Goal: Check status: Check status

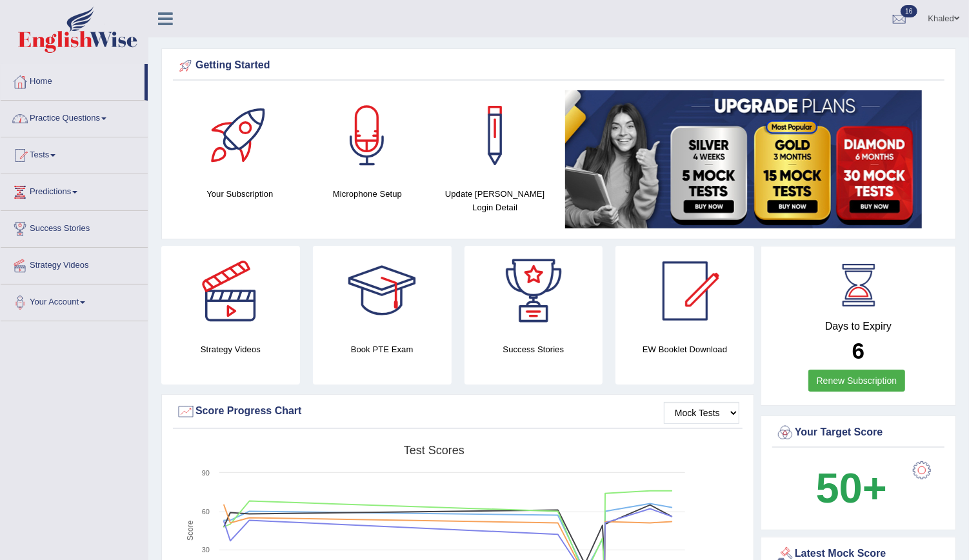
click at [48, 119] on link "Practice Questions" at bounding box center [74, 117] width 147 height 32
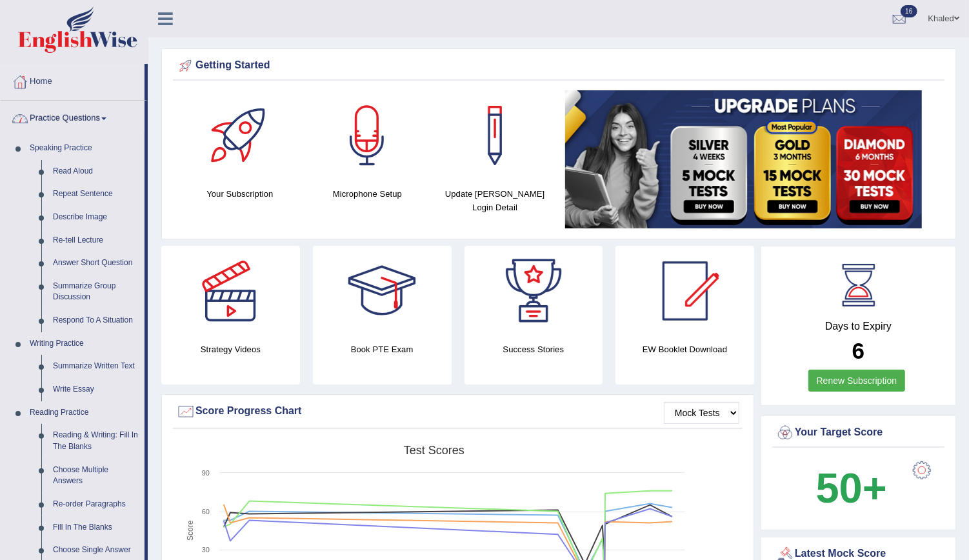
click at [61, 126] on link "Practice Questions" at bounding box center [73, 117] width 144 height 32
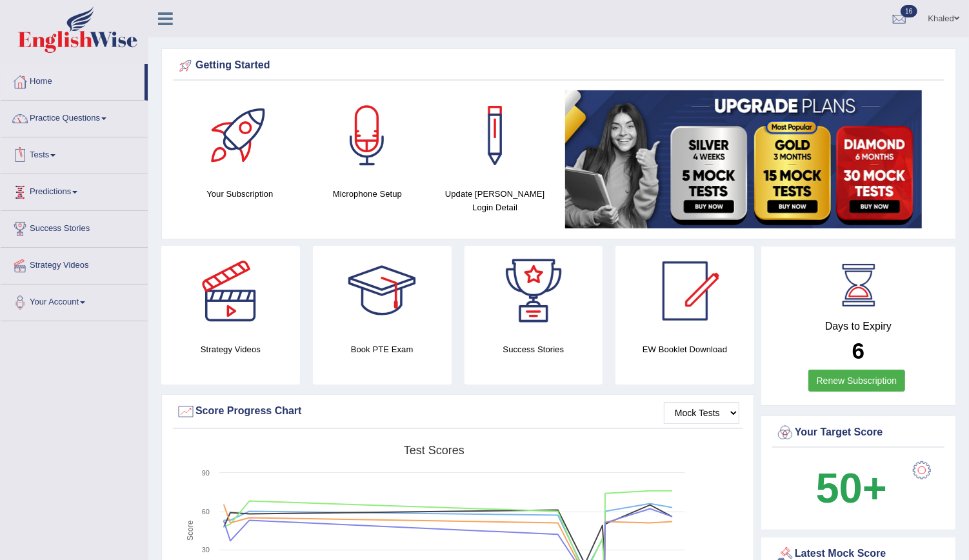
click at [49, 159] on link "Tests" at bounding box center [74, 153] width 147 height 32
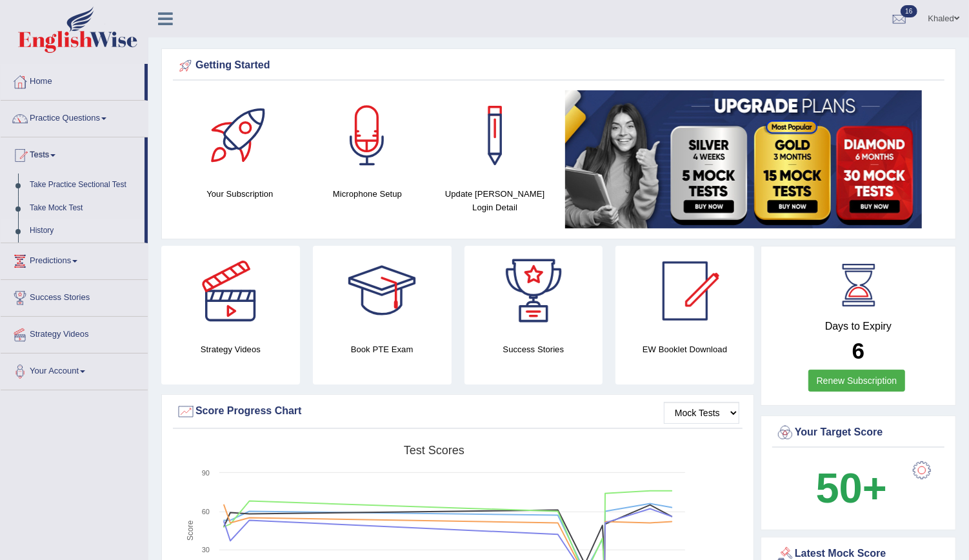
click at [41, 236] on link "History" at bounding box center [84, 230] width 121 height 23
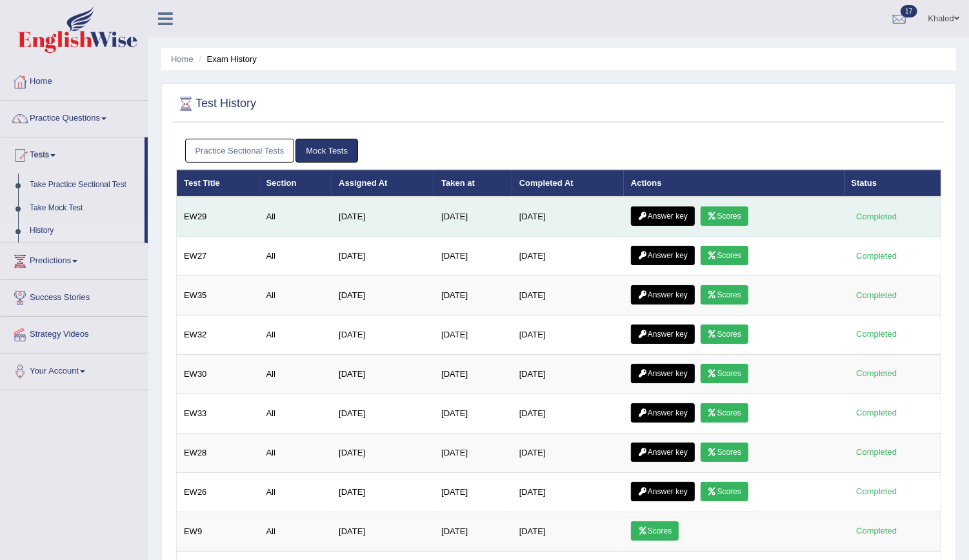
click at [723, 214] on link "Scores" at bounding box center [725, 215] width 48 height 19
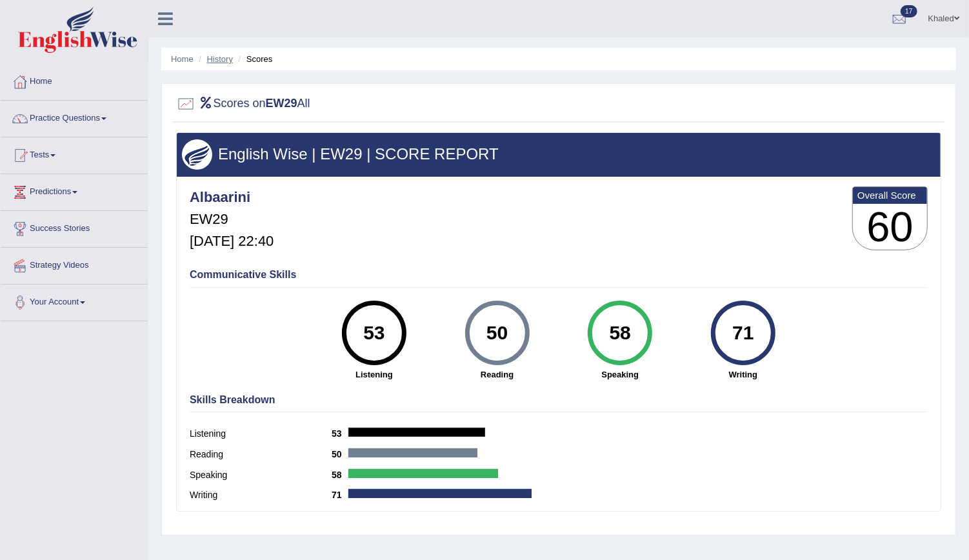
click at [224, 62] on link "History" at bounding box center [220, 59] width 26 height 10
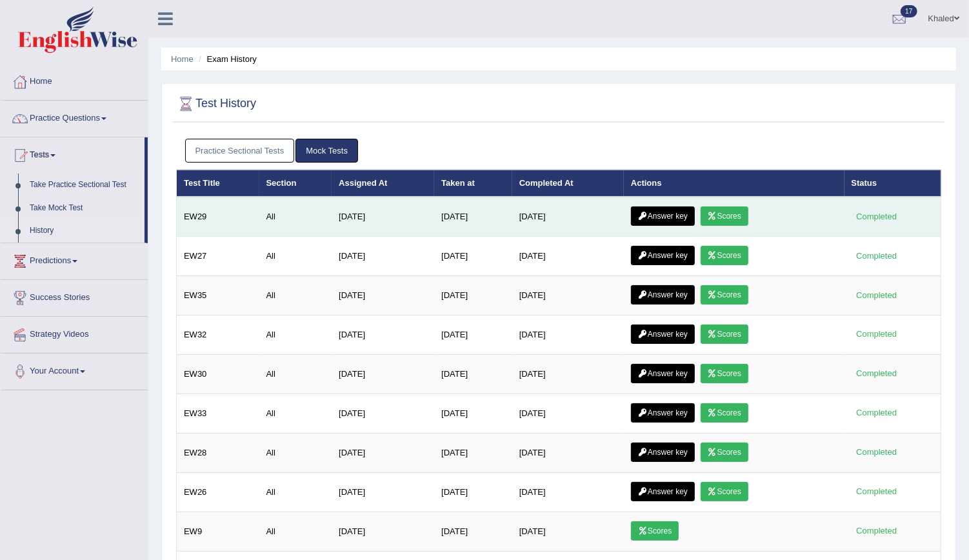
click at [666, 218] on link "Answer key" at bounding box center [663, 215] width 64 height 19
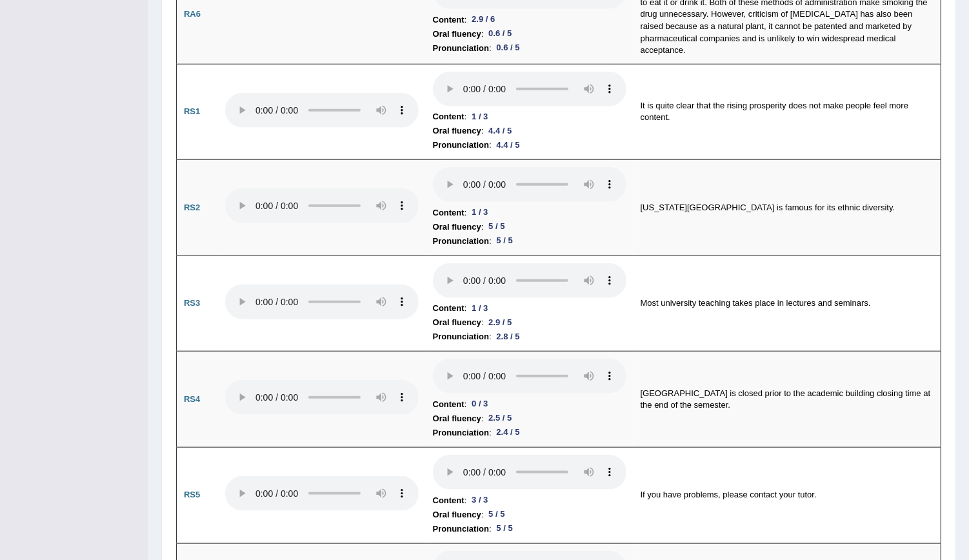
scroll to position [775, 0]
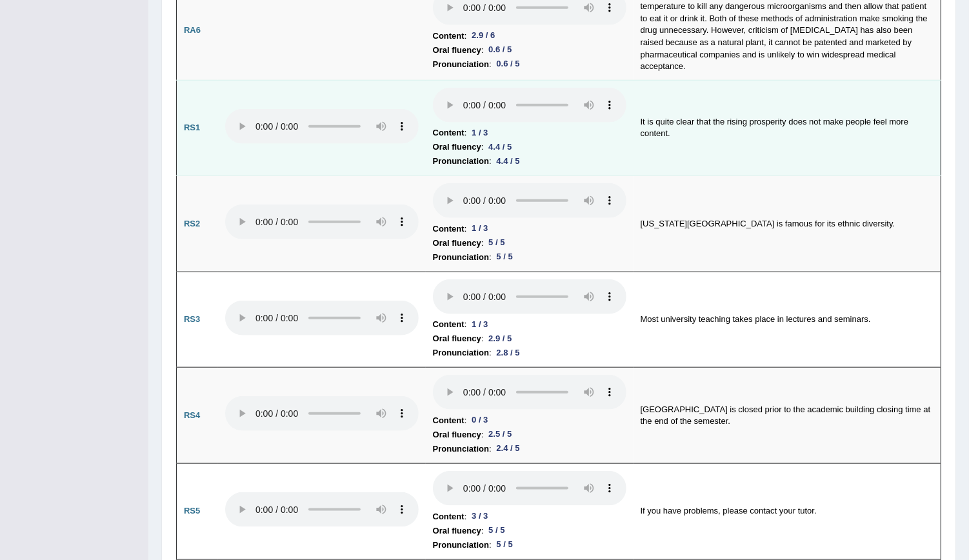
click at [401, 155] on td at bounding box center [322, 128] width 208 height 96
click at [550, 140] on li "Oral fluency : 4.4 / 5" at bounding box center [530, 147] width 194 height 14
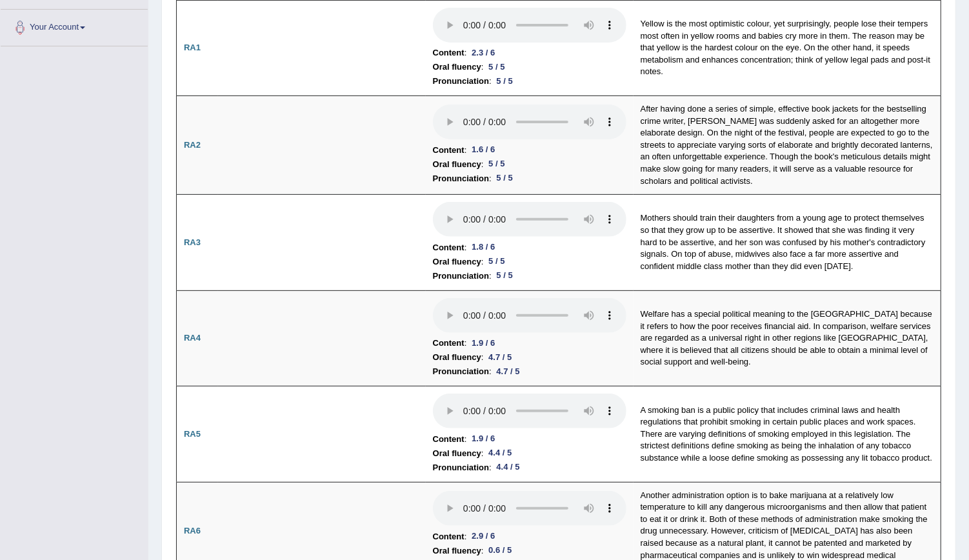
scroll to position [0, 0]
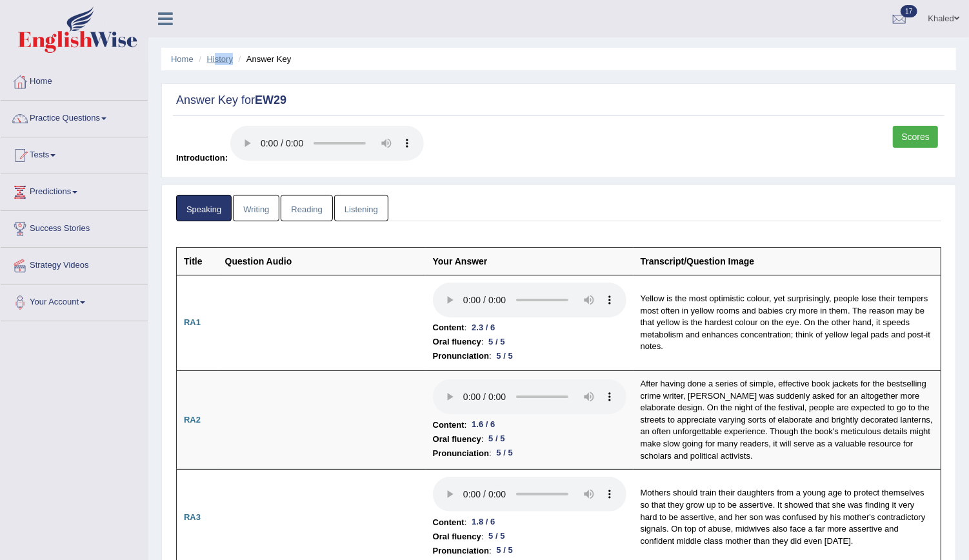
drag, startPoint x: 213, startPoint y: 65, endPoint x: 217, endPoint y: 59, distance: 7.0
click at [217, 59] on ul "Home History Answer Key" at bounding box center [558, 59] width 795 height 23
click at [217, 59] on link "History" at bounding box center [220, 59] width 26 height 10
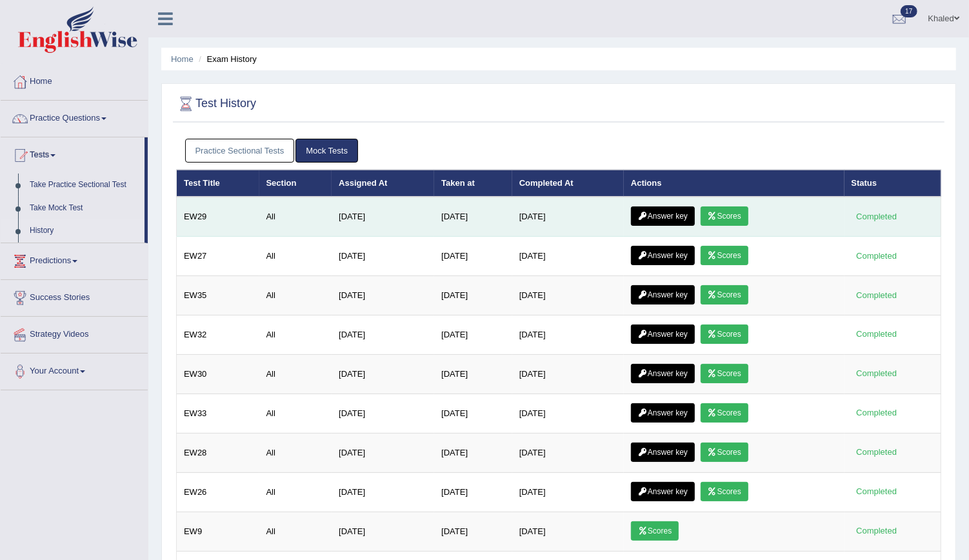
click at [717, 213] on icon at bounding box center [713, 216] width 10 height 8
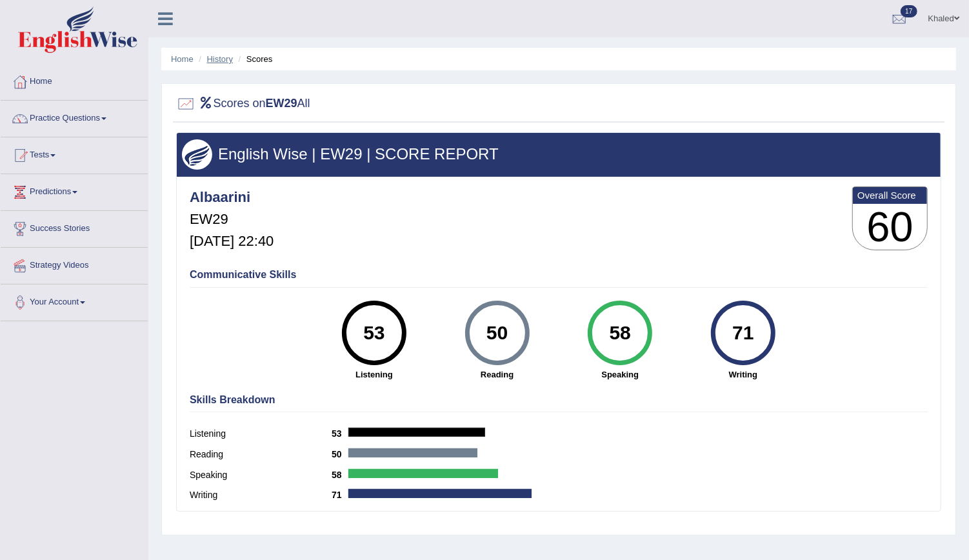
click at [224, 54] on link "History" at bounding box center [220, 59] width 26 height 10
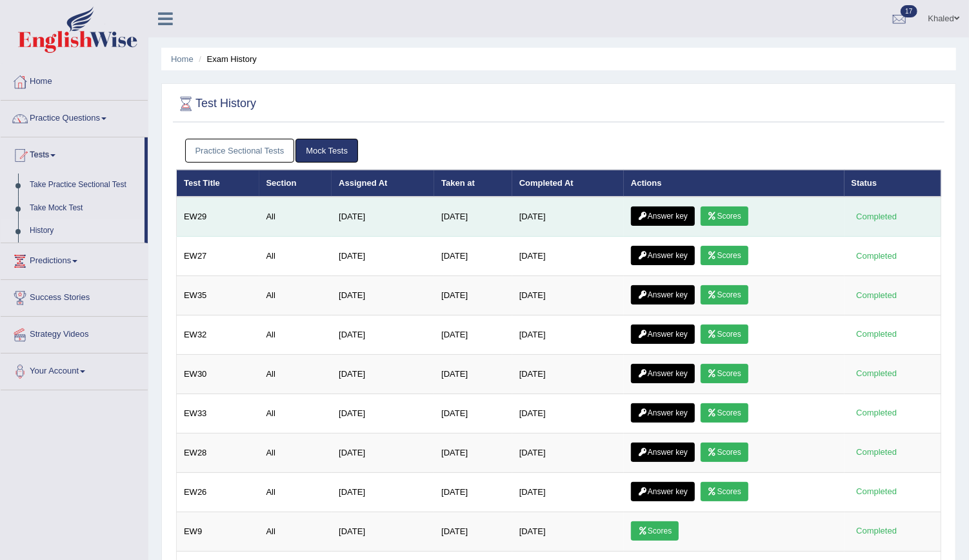
click at [675, 219] on link "Answer key" at bounding box center [663, 215] width 64 height 19
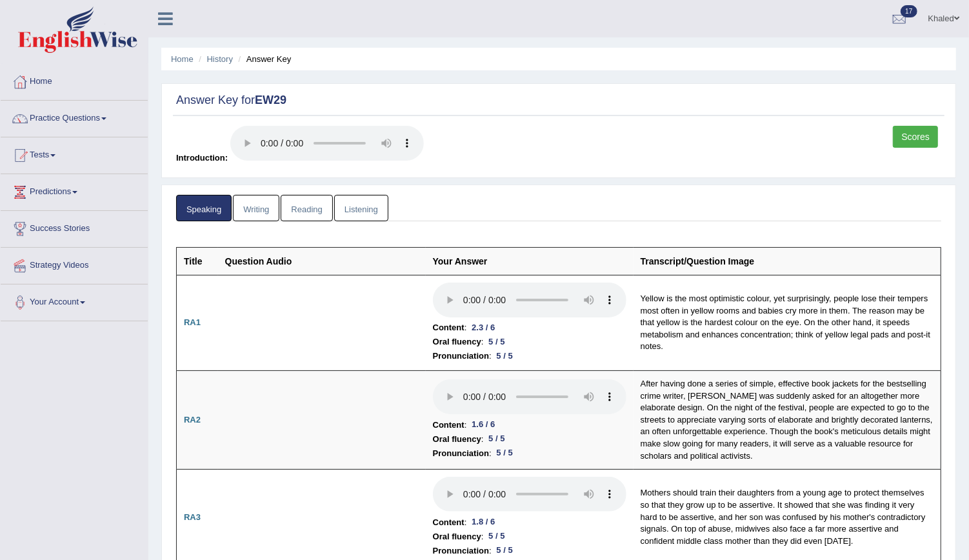
click at [263, 204] on link "Writing" at bounding box center [256, 208] width 46 height 26
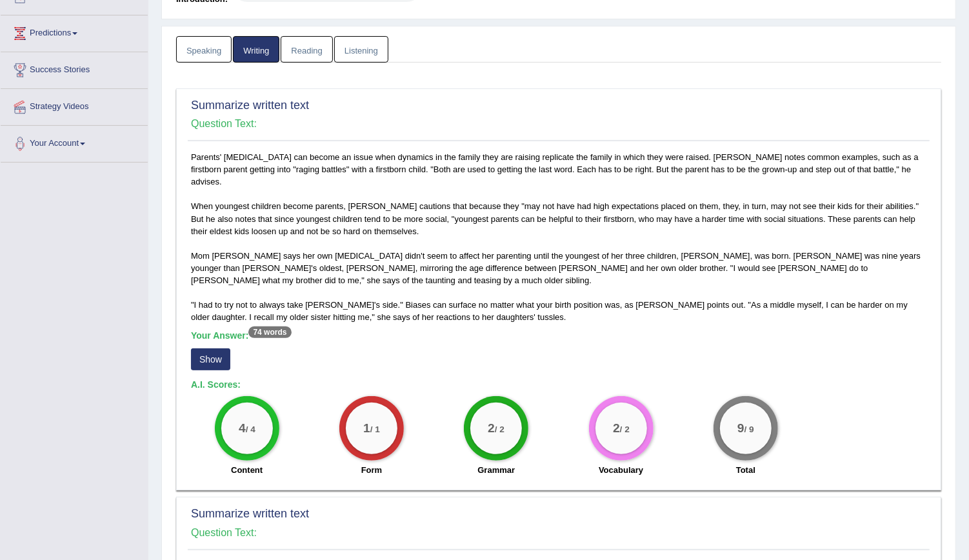
scroll to position [157, 0]
click at [208, 350] on button "Show" at bounding box center [210, 361] width 39 height 22
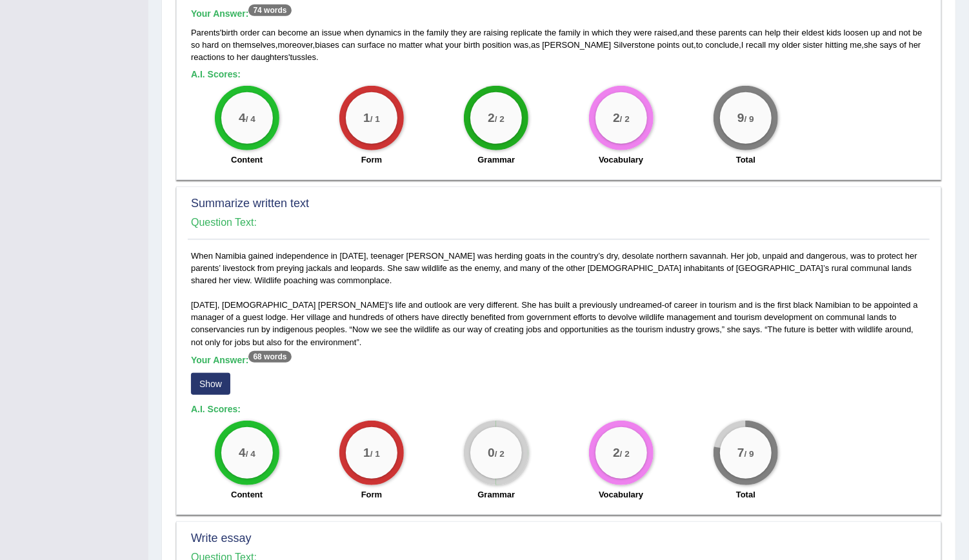
scroll to position [488, 0]
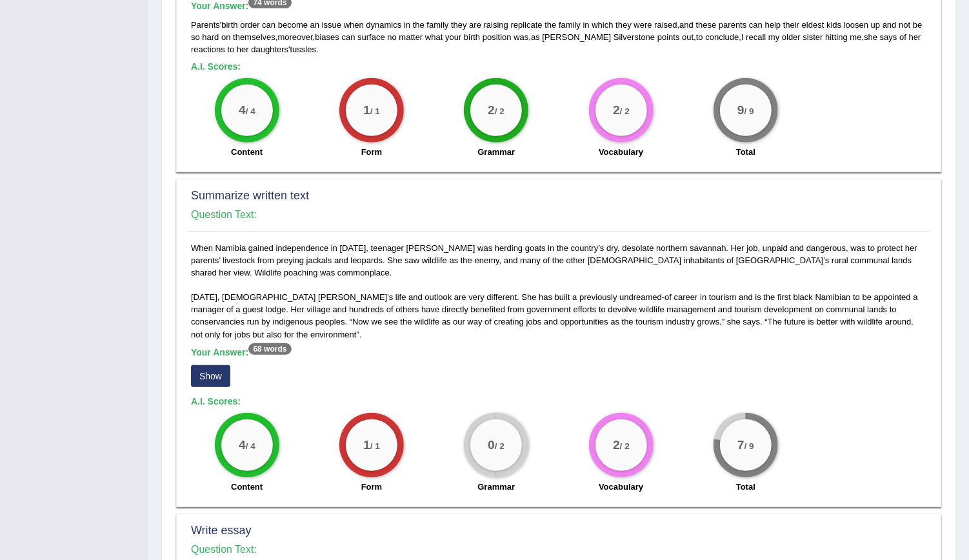
click at [199, 365] on button "Show" at bounding box center [210, 376] width 39 height 22
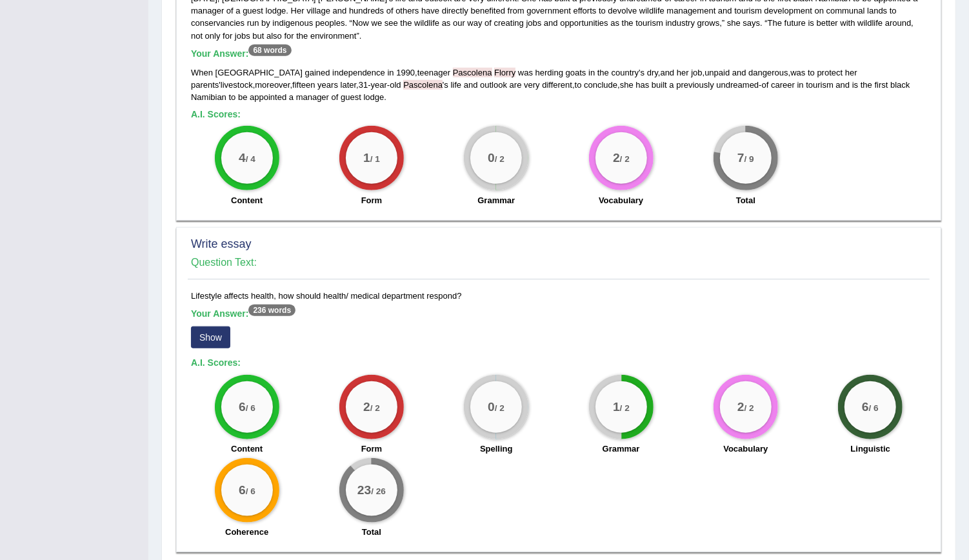
scroll to position [810, 0]
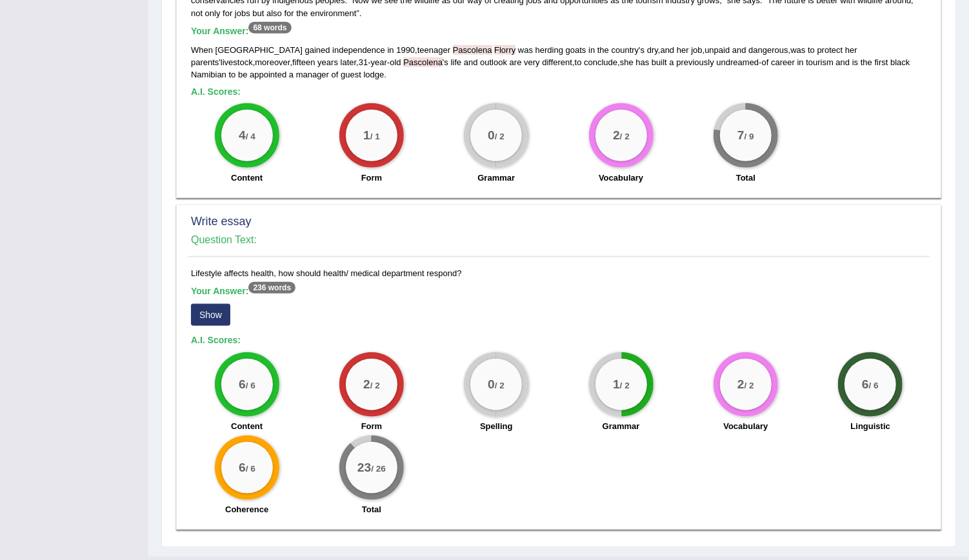
click at [203, 304] on button "Show" at bounding box center [210, 315] width 39 height 22
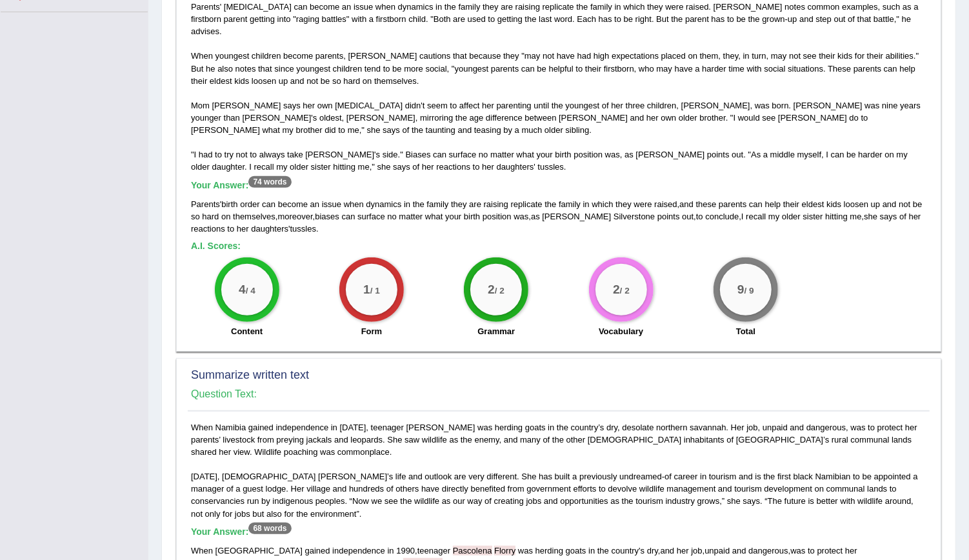
scroll to position [192, 0]
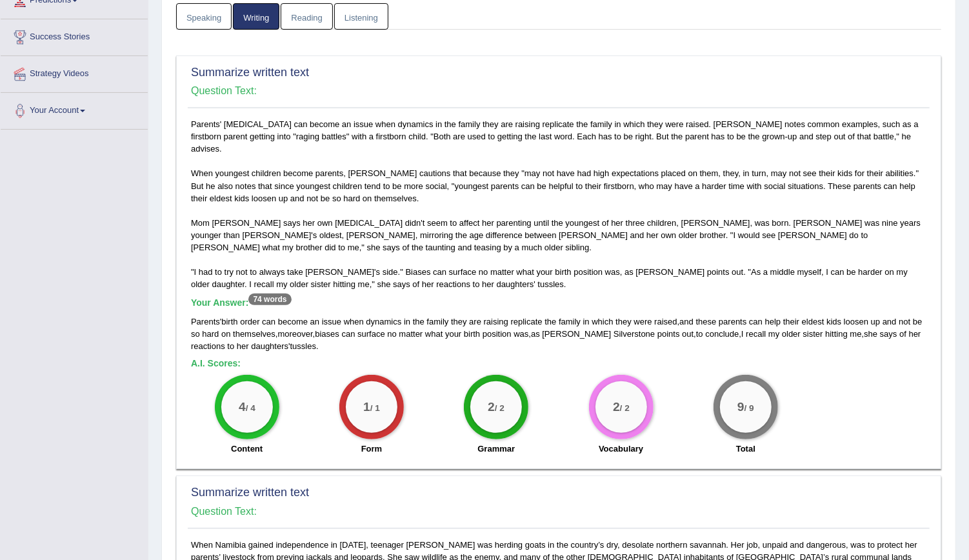
click at [310, 12] on link "Reading" at bounding box center [307, 16] width 52 height 26
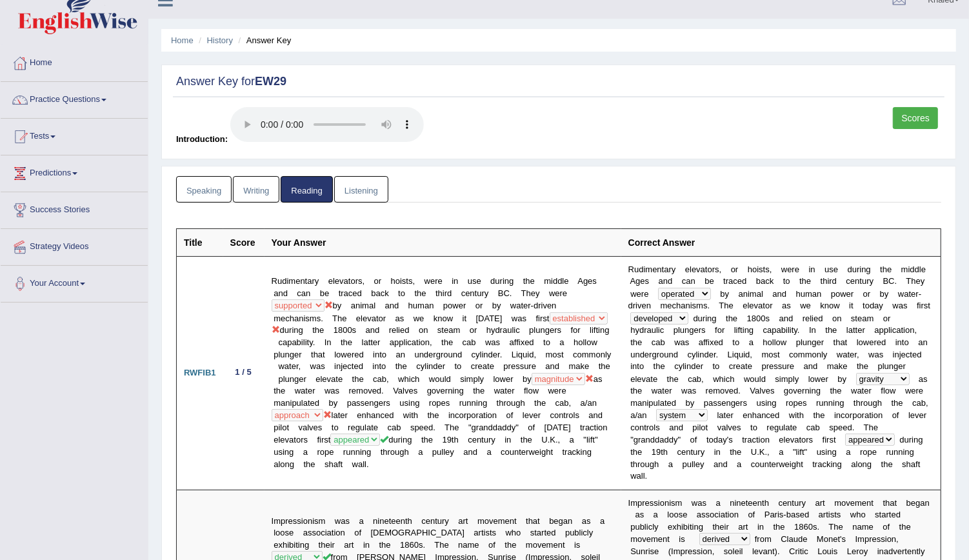
scroll to position [0, 0]
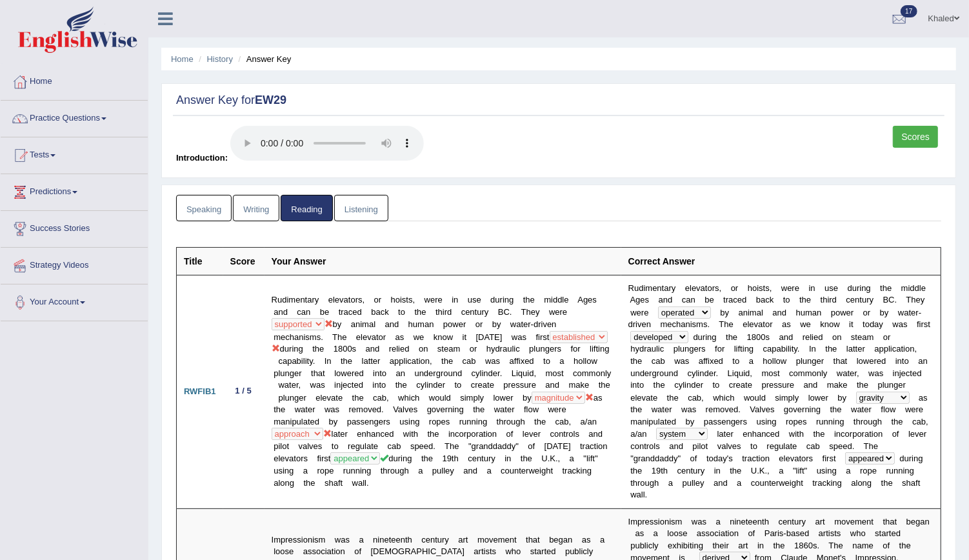
click at [361, 207] on link "Listening" at bounding box center [361, 208] width 54 height 26
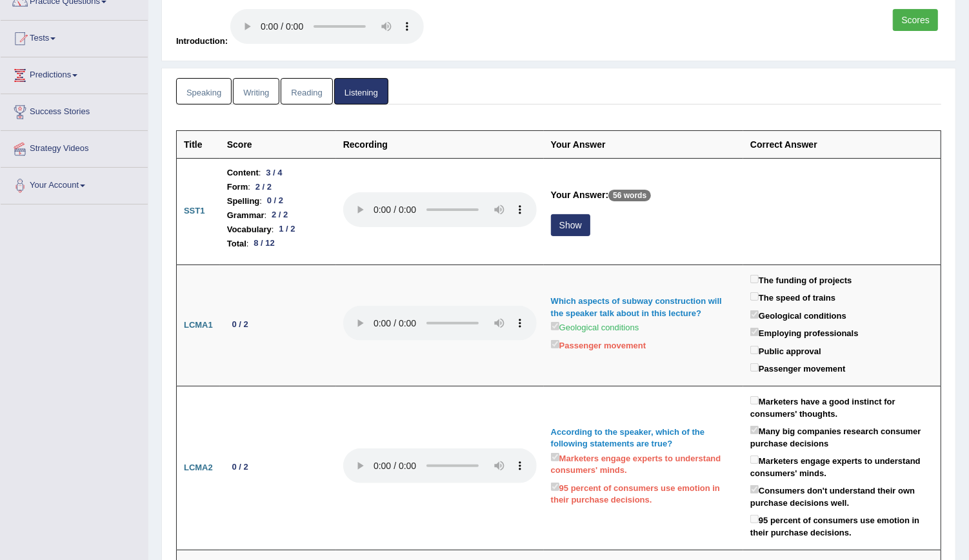
scroll to position [114, 0]
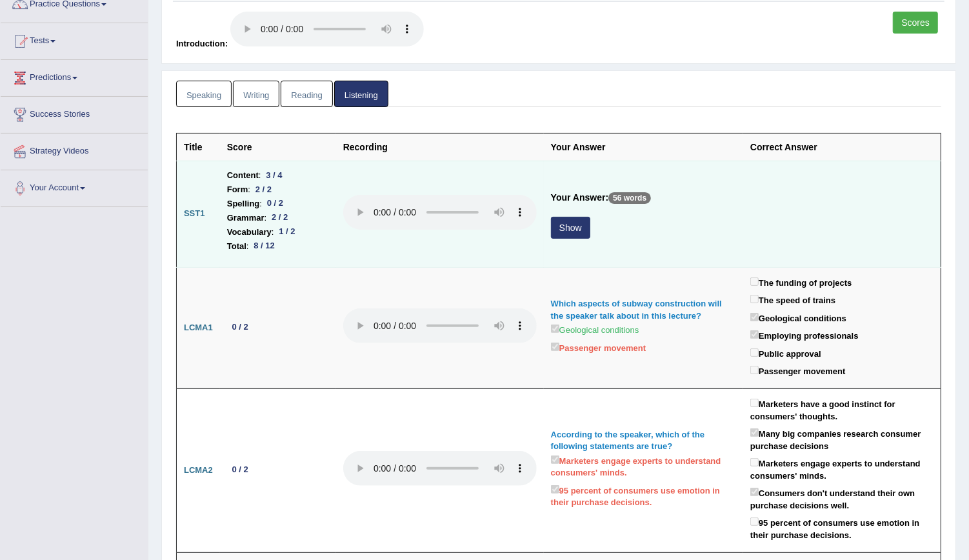
click at [579, 229] on button "Show" at bounding box center [570, 228] width 39 height 22
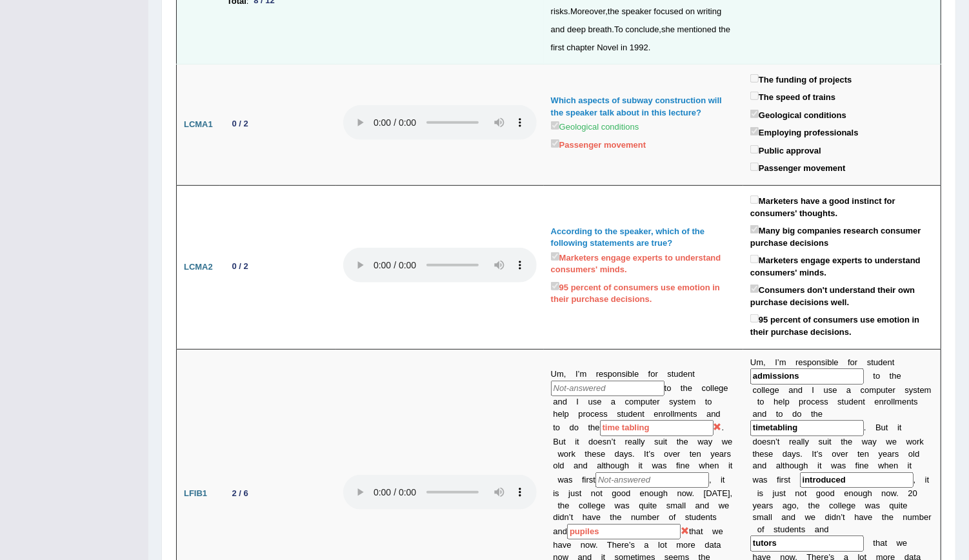
scroll to position [74, 0]
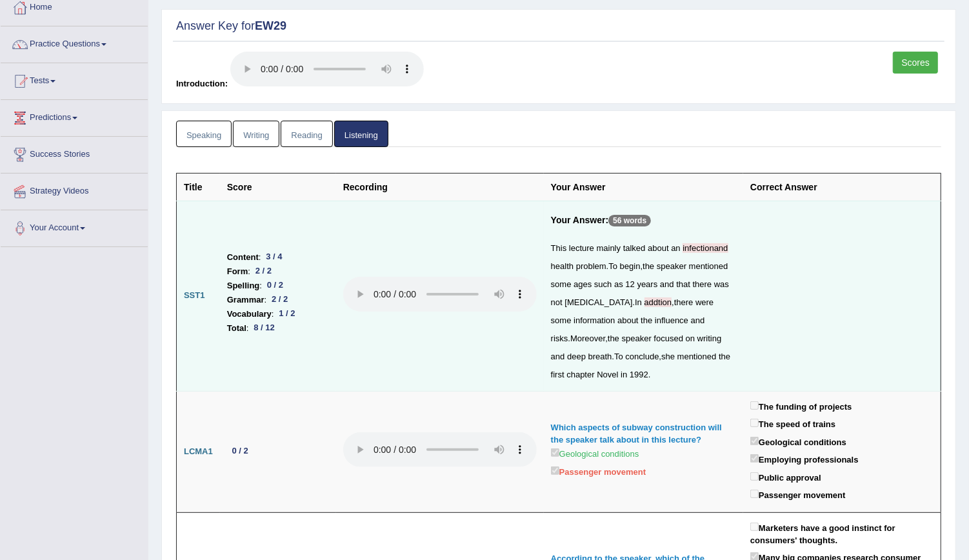
click at [305, 131] on link "Reading" at bounding box center [307, 134] width 52 height 26
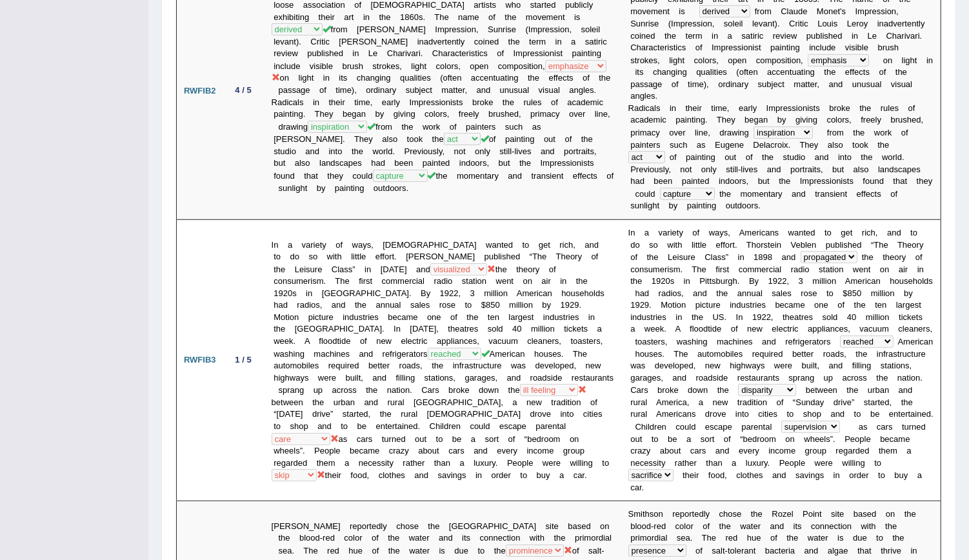
scroll to position [0, 0]
